Goal: Task Accomplishment & Management: Manage account settings

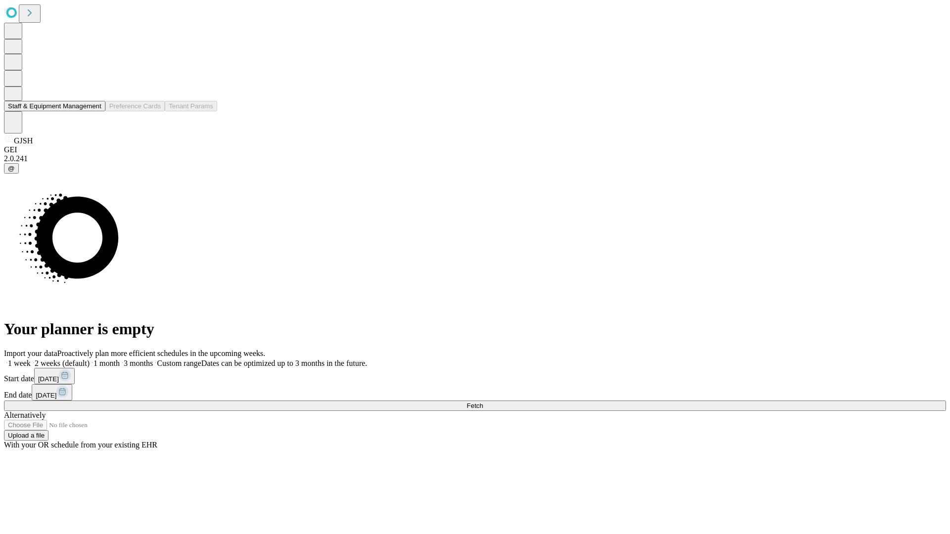
click at [95, 111] on button "Staff & Equipment Management" at bounding box center [54, 106] width 101 height 10
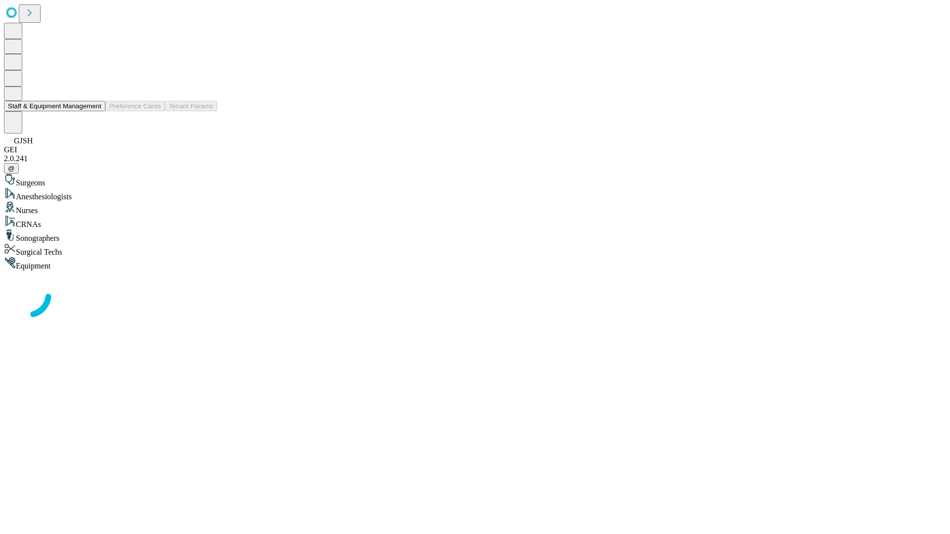
click at [95, 111] on button "Staff & Equipment Management" at bounding box center [54, 106] width 101 height 10
